Goal: Task Accomplishment & Management: Use online tool/utility

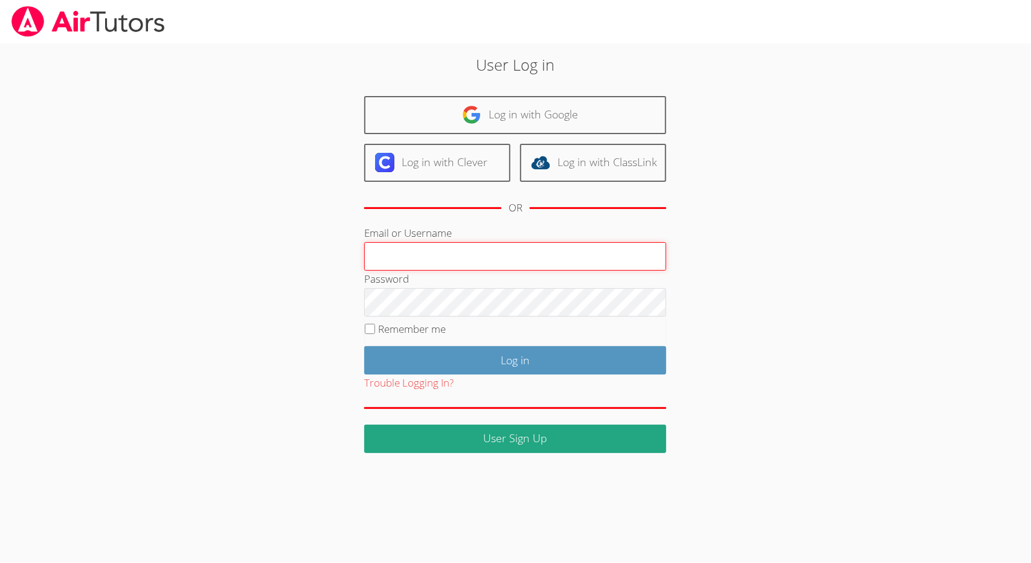
click at [447, 258] on input "Email or Username" at bounding box center [515, 256] width 302 height 29
type input "collierhilary@yahoo.com"
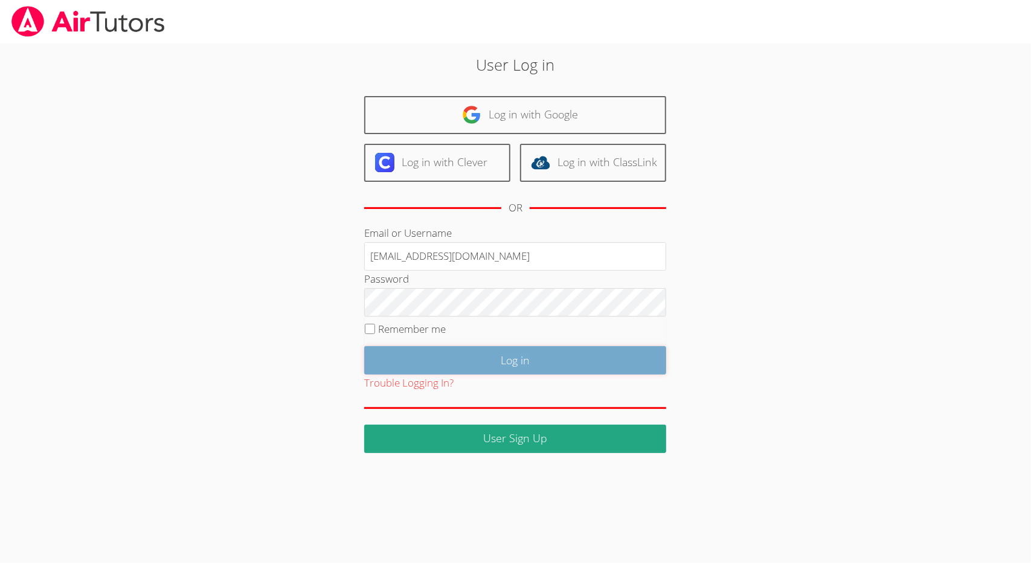
click at [594, 358] on input "Log in" at bounding box center [515, 360] width 302 height 28
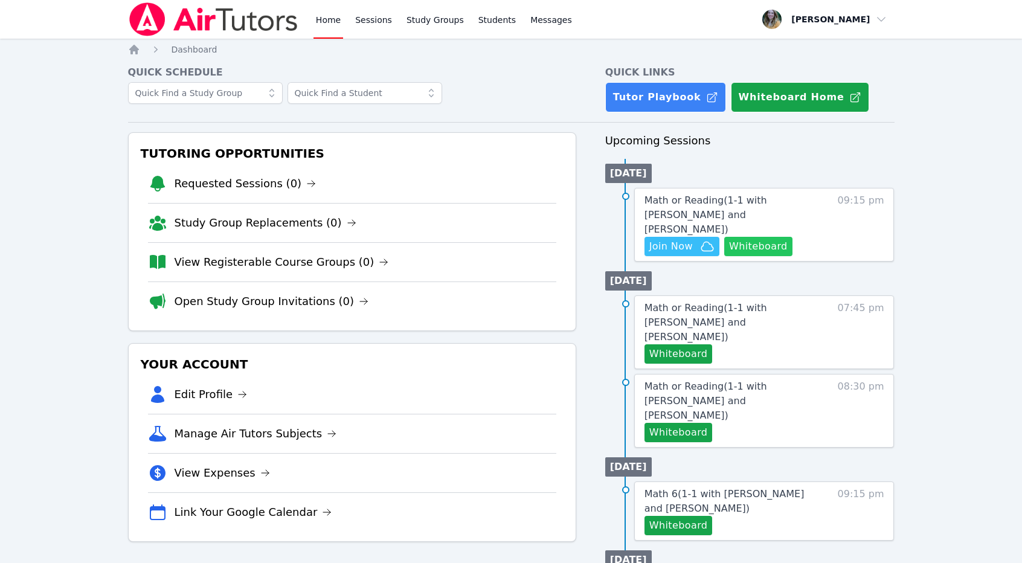
click at [752, 237] on button "Whiteboard" at bounding box center [758, 246] width 68 height 19
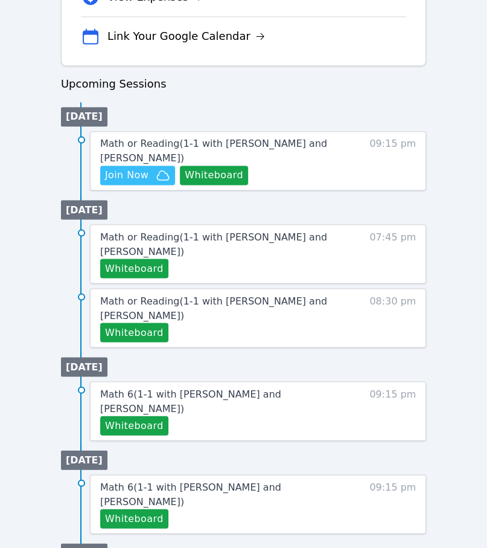
scroll to position [541, 0]
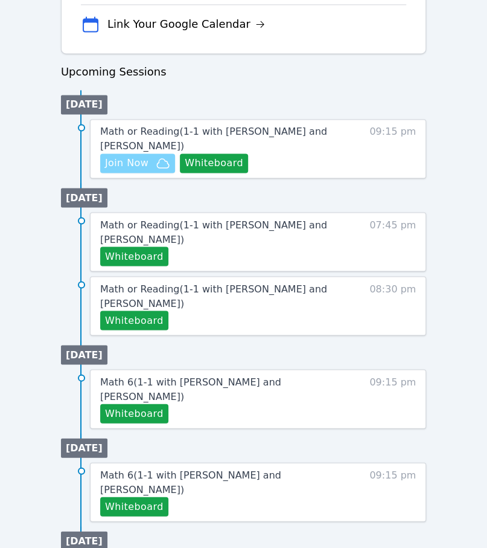
click at [153, 156] on span "Join Now" at bounding box center [137, 163] width 65 height 14
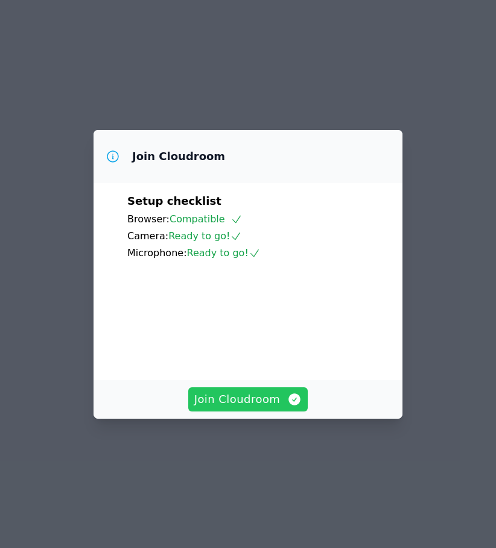
click at [258, 408] on span "Join Cloudroom" at bounding box center [248, 399] width 108 height 17
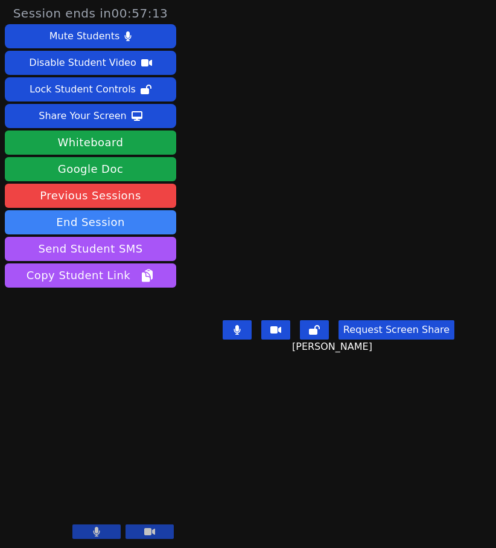
click at [457, 429] on main "Andrei Kaminski Request Screen Share Andrei Kaminski" at bounding box center [339, 274] width 260 height 548
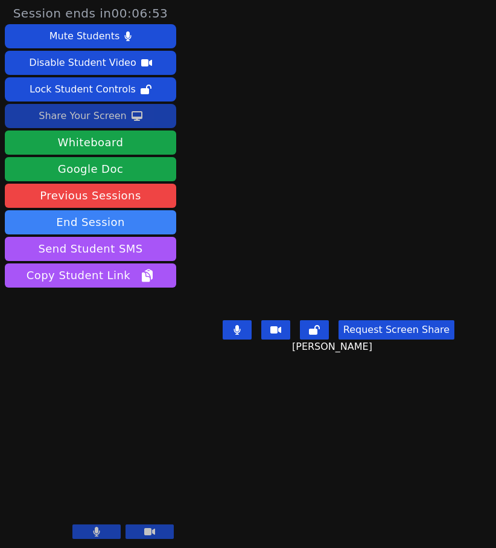
click at [135, 118] on icon at bounding box center [137, 116] width 11 height 10
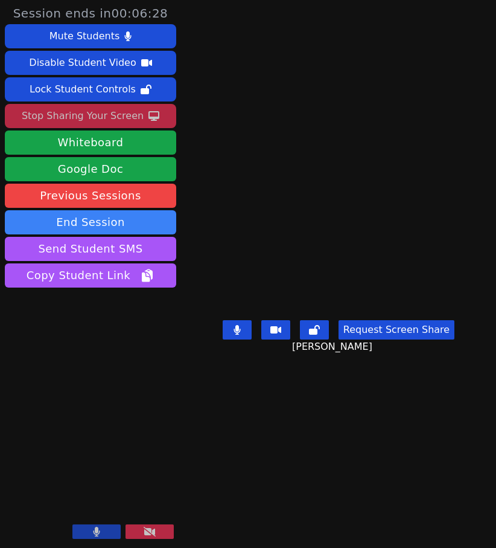
click at [101, 118] on div "Stop Sharing Your Screen" at bounding box center [83, 115] width 122 height 19
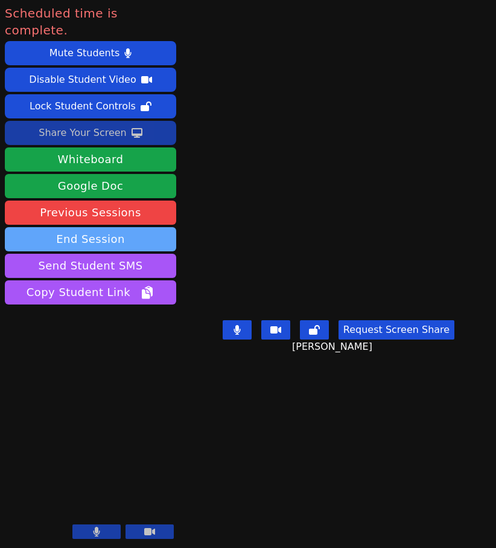
click at [132, 227] on button "End Session" at bounding box center [91, 239] width 172 height 24
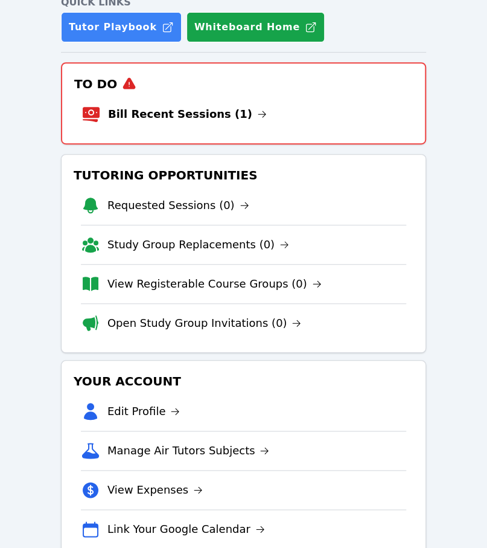
scroll to position [85, 0]
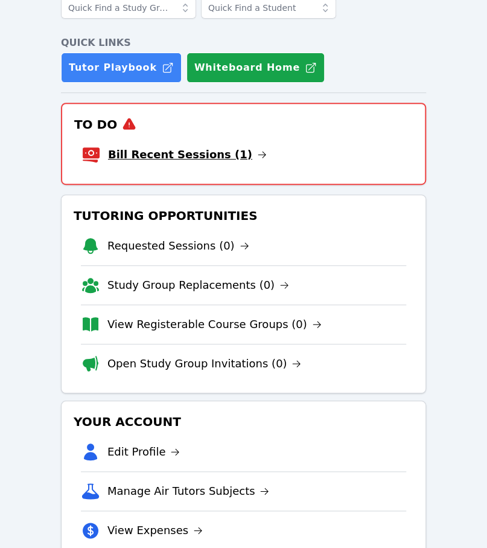
click at [199, 157] on link "Bill Recent Sessions (1)" at bounding box center [187, 154] width 159 height 17
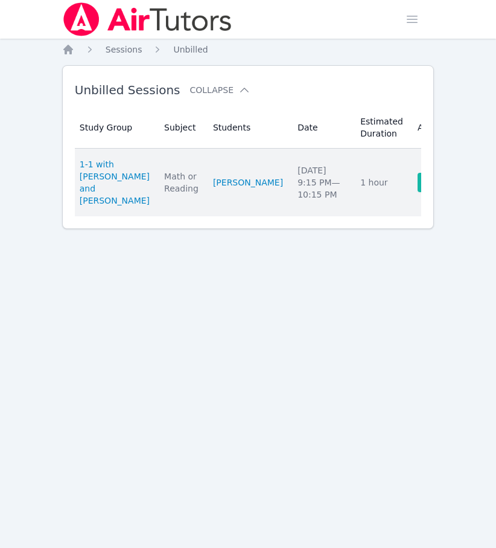
click at [418, 191] on link "Complete" at bounding box center [447, 182] width 58 height 19
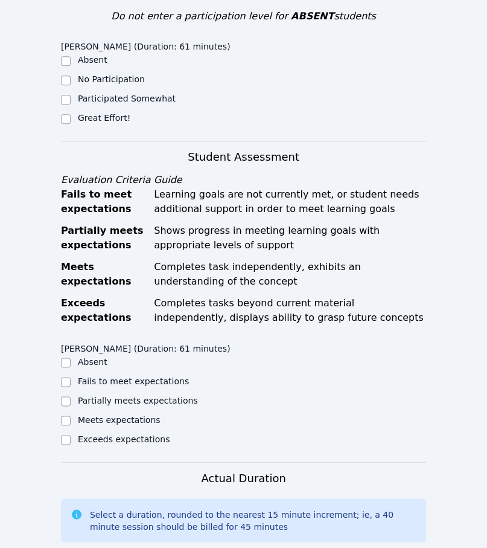
scroll to position [397, 0]
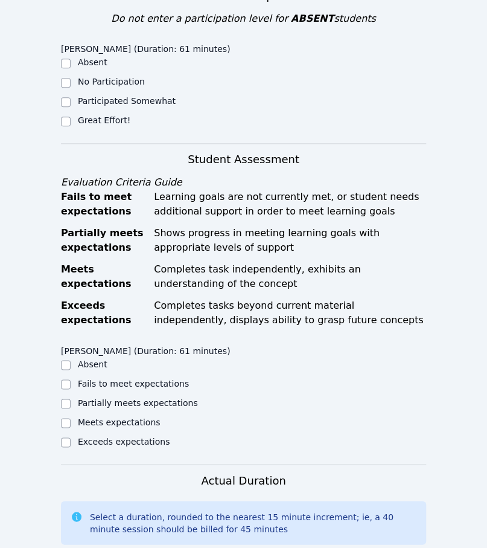
click at [97, 115] on label "Great Effort!" at bounding box center [104, 120] width 53 height 10
click at [71, 117] on input "Great Effort!" at bounding box center [66, 122] width 10 height 10
checkbox input "true"
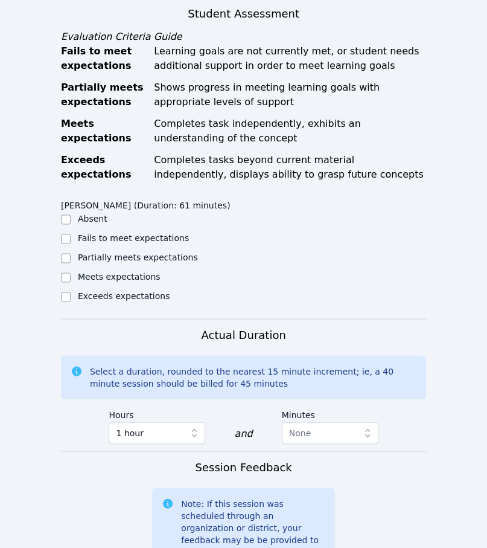
scroll to position [550, 0]
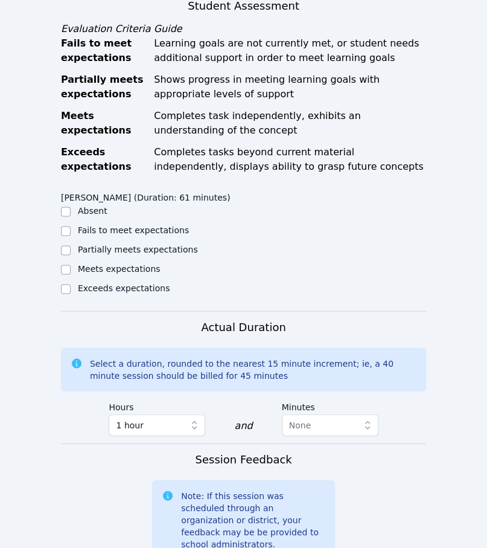
click at [93, 262] on div "Meets expectations" at bounding box center [152, 269] width 183 height 14
click at [72, 262] on div "Meets expectations" at bounding box center [152, 269] width 183 height 14
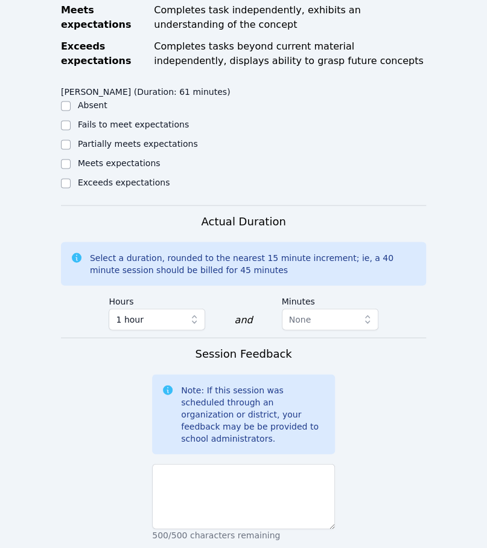
scroll to position [655, 0]
click at [65, 159] on input "Meets expectations" at bounding box center [66, 164] width 10 height 10
checkbox input "true"
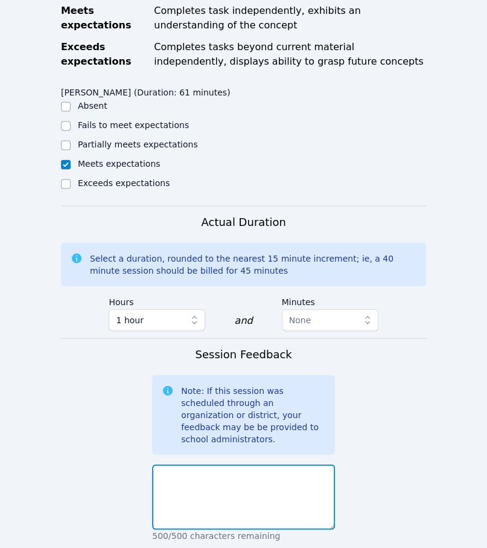
click at [237, 464] on textarea at bounding box center [243, 496] width 183 height 65
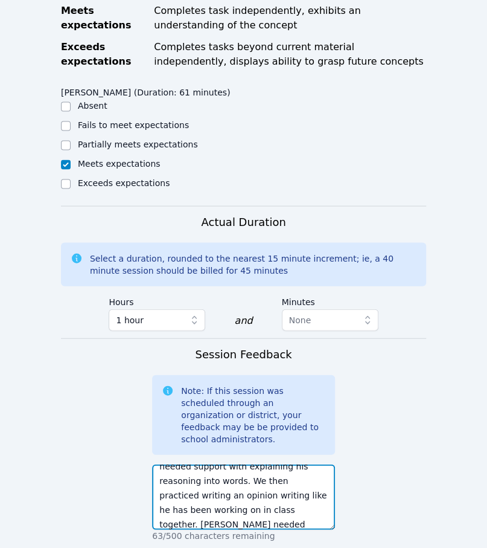
scroll to position [111, 0]
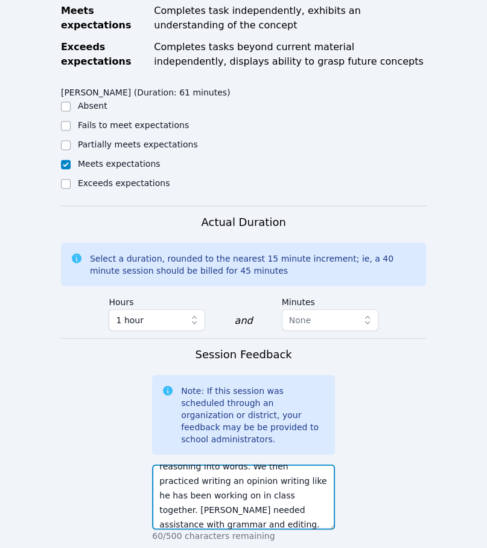
type textarea "[DATE] [PERSON_NAME] had homework where he was comparing fractions with greater…"
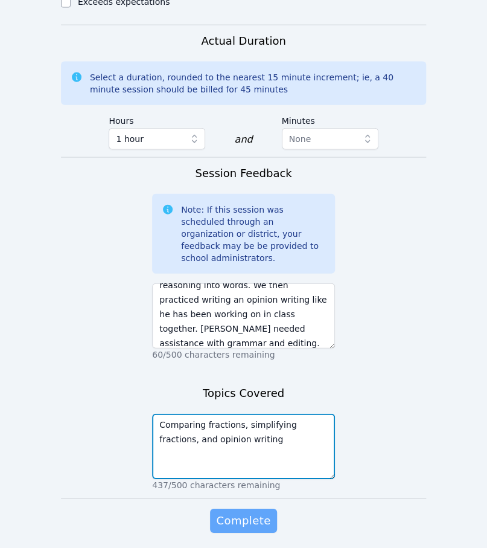
type textarea "Comparing fractions, simplifying fractions, and opinion writing"
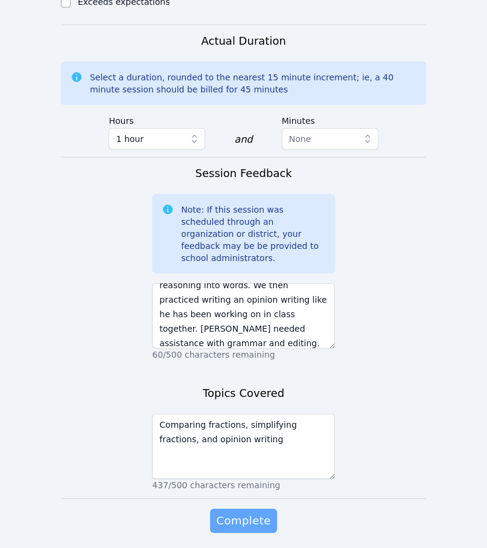
click at [251, 512] on span "Complete" at bounding box center [243, 520] width 54 height 17
